Goal: Find specific page/section: Find specific page/section

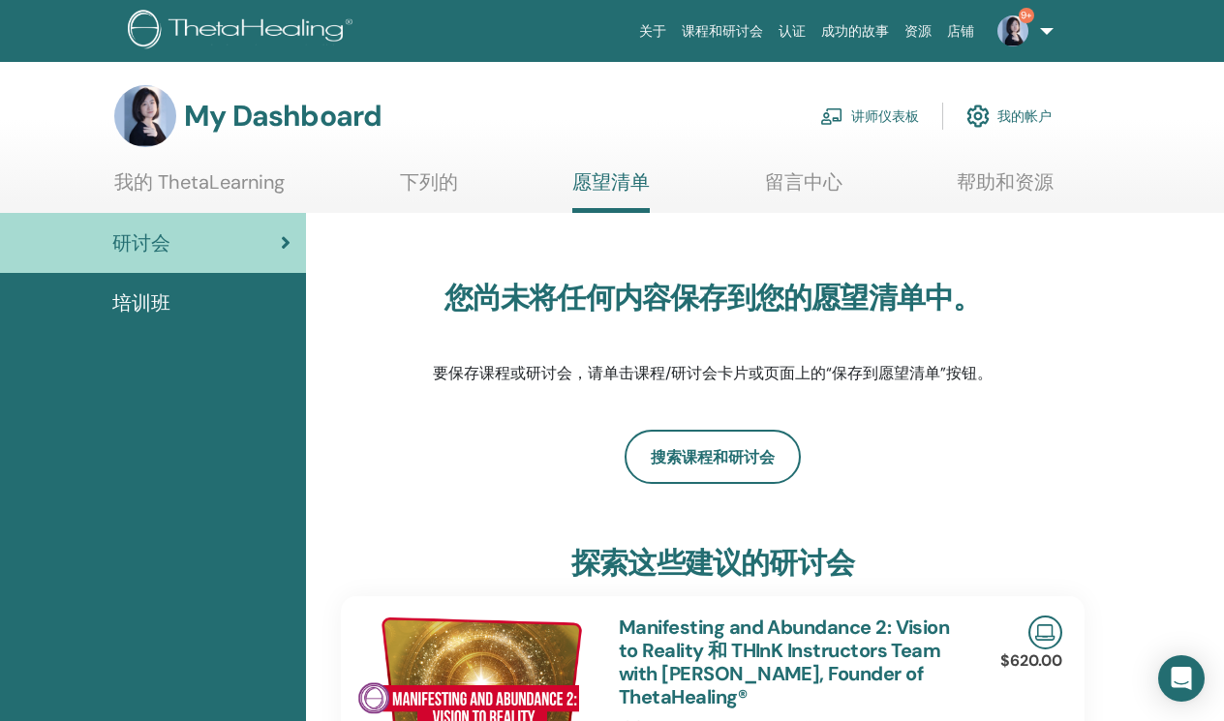
click at [898, 121] on link "讲师仪表板" at bounding box center [869, 116] width 99 height 43
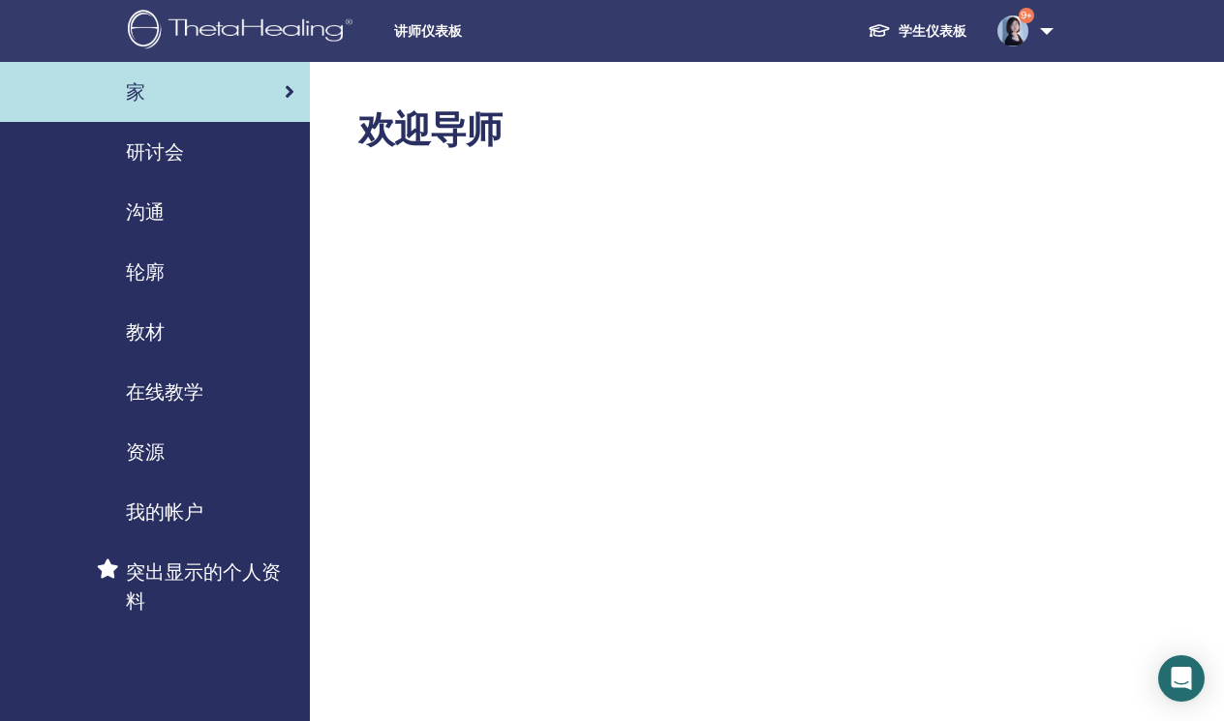
click at [182, 160] on span "研讨会" at bounding box center [155, 151] width 58 height 29
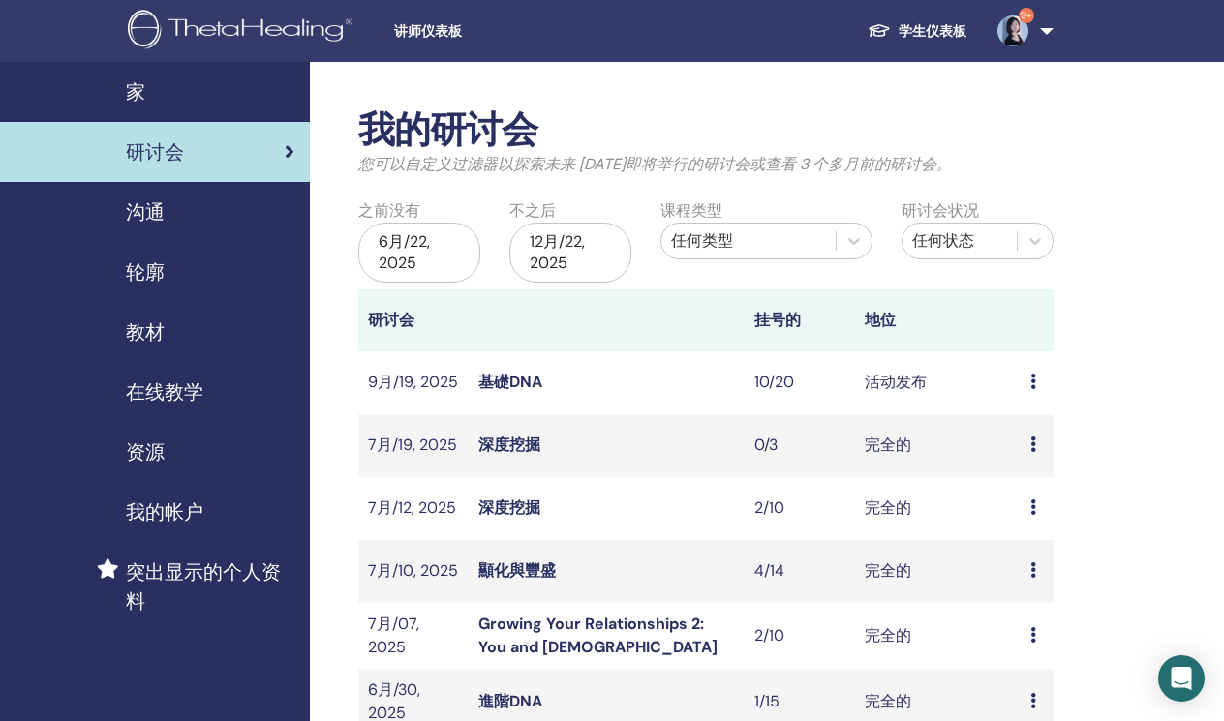
click at [512, 372] on link "基礎DNA" at bounding box center [510, 382] width 64 height 20
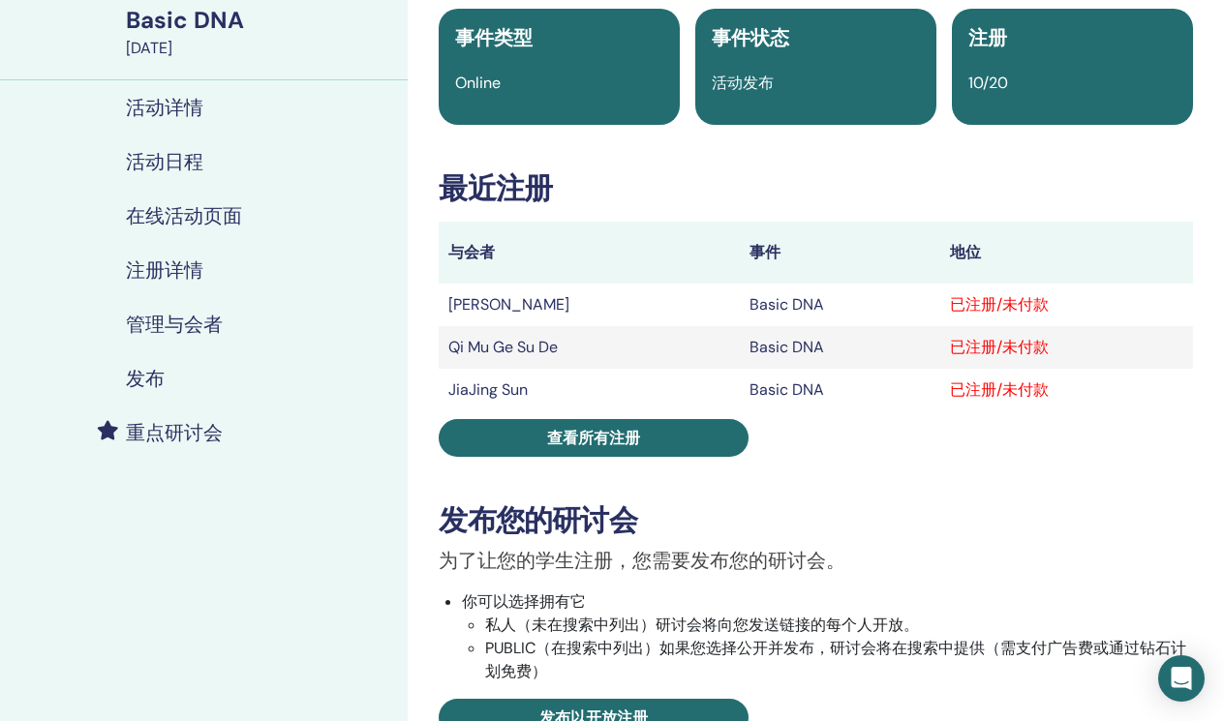
scroll to position [230, 0]
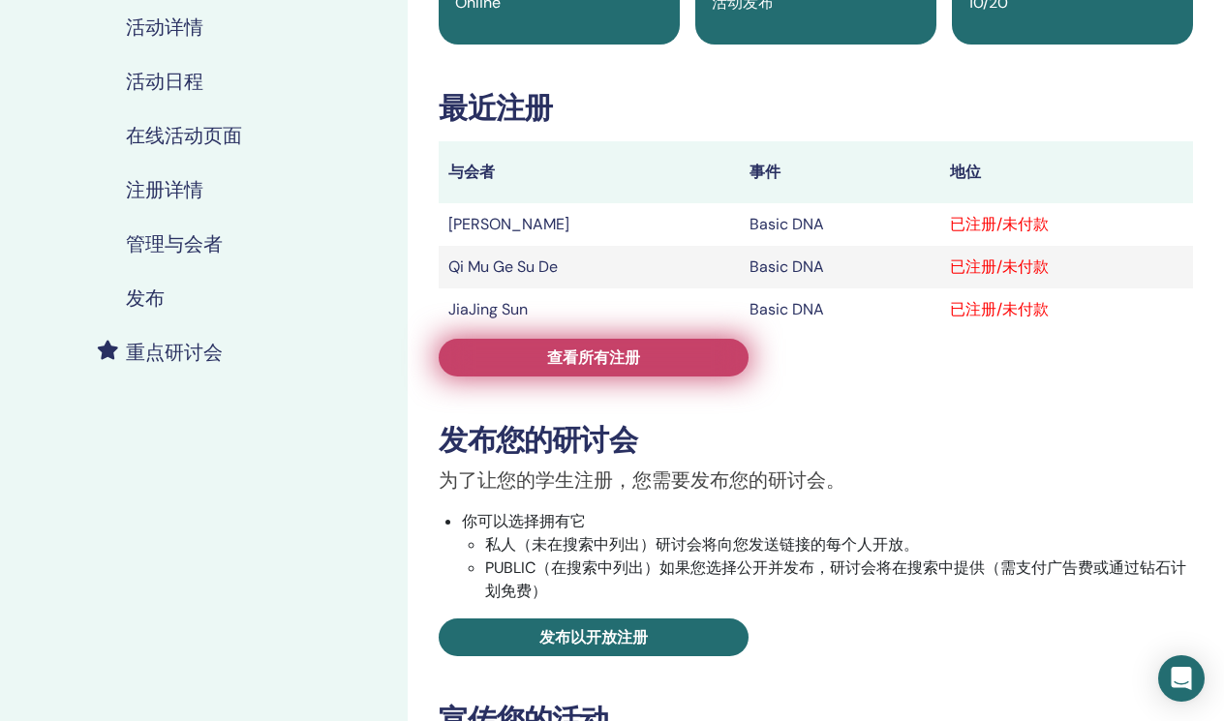
click at [534, 364] on link "查看所有注册" at bounding box center [594, 358] width 310 height 38
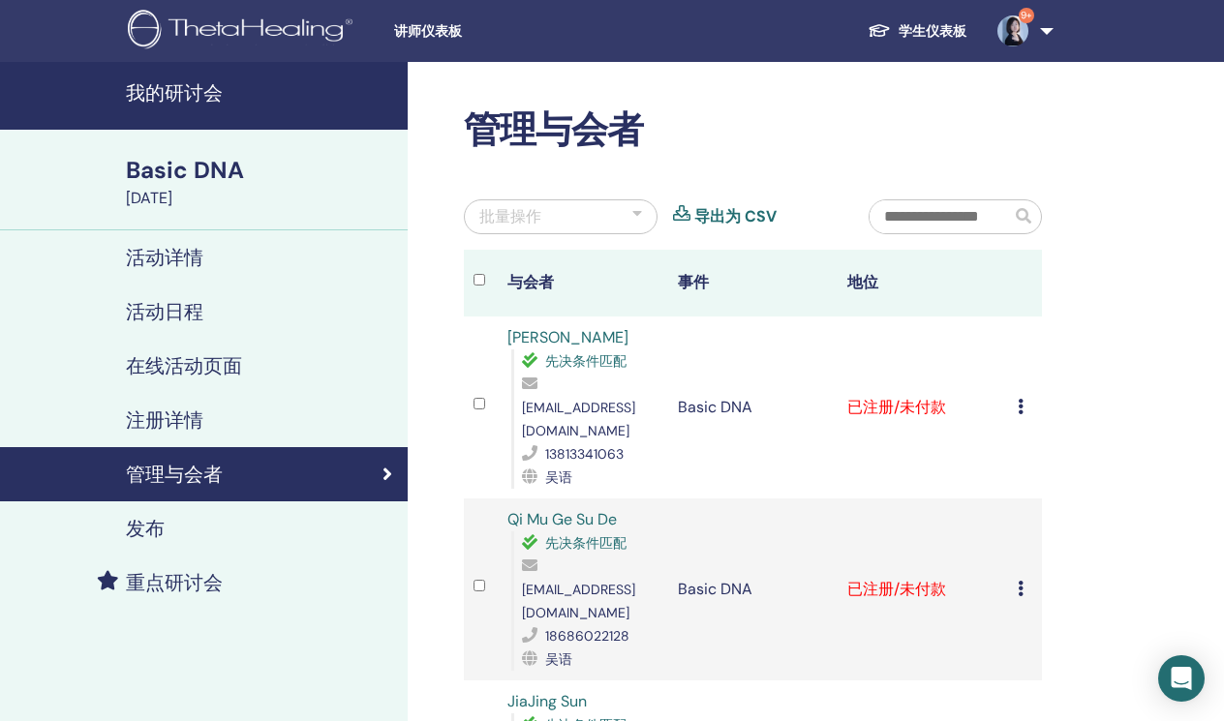
click at [205, 171] on div "Basic DNA" at bounding box center [261, 170] width 270 height 33
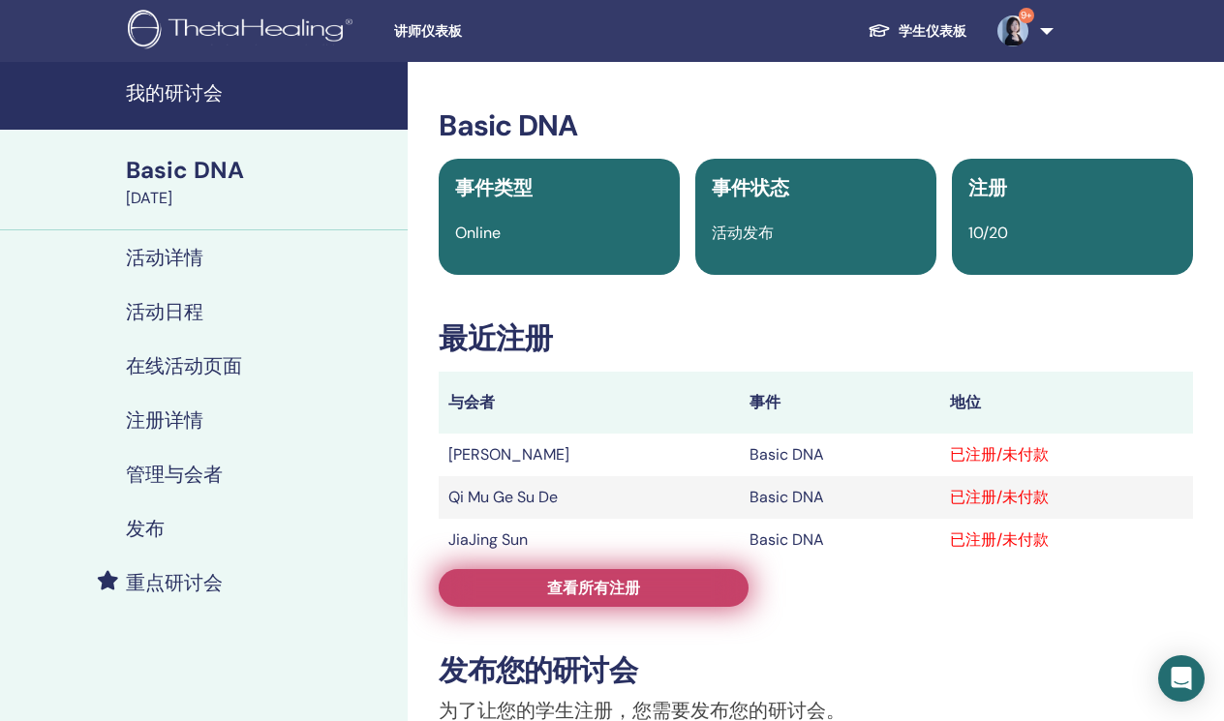
click at [586, 581] on span "查看所有注册" at bounding box center [593, 588] width 93 height 20
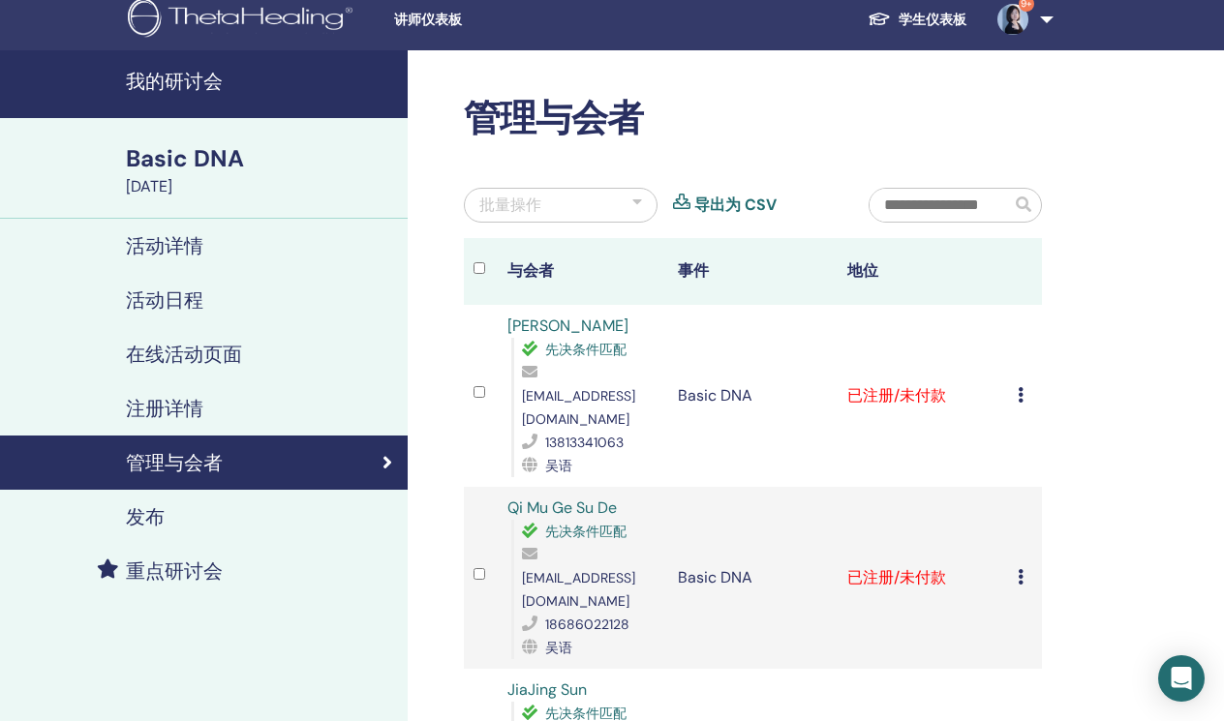
scroll to position [15, 0]
